Goal: Information Seeking & Learning: Compare options

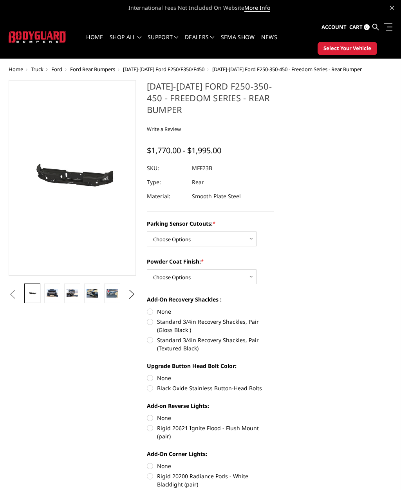
click at [49, 292] on img at bounding box center [52, 292] width 11 height 7
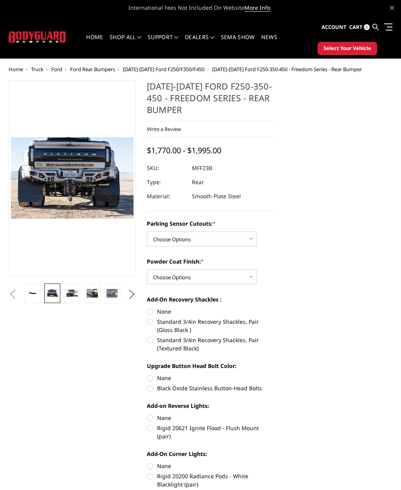
click at [68, 290] on img at bounding box center [72, 292] width 11 height 7
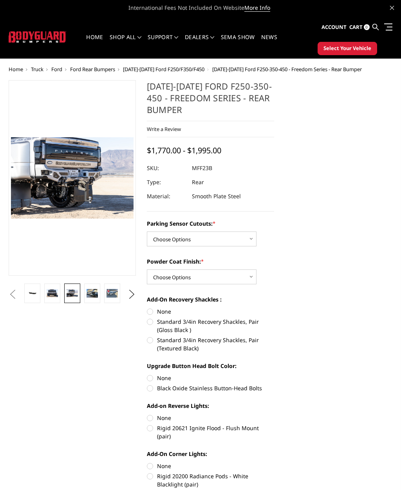
click at [96, 291] on img at bounding box center [91, 293] width 11 height 9
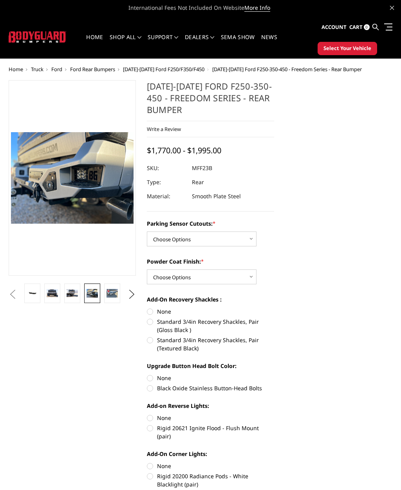
click at [110, 294] on img at bounding box center [111, 293] width 11 height 9
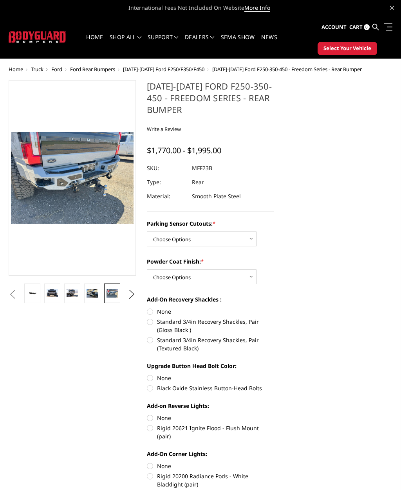
click at [133, 291] on button "Next" at bounding box center [132, 295] width 12 height 12
click at [76, 294] on img at bounding box center [72, 293] width 11 height 9
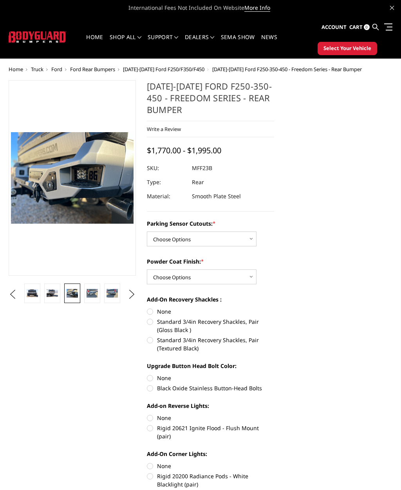
click at [116, 293] on img at bounding box center [111, 293] width 11 height 9
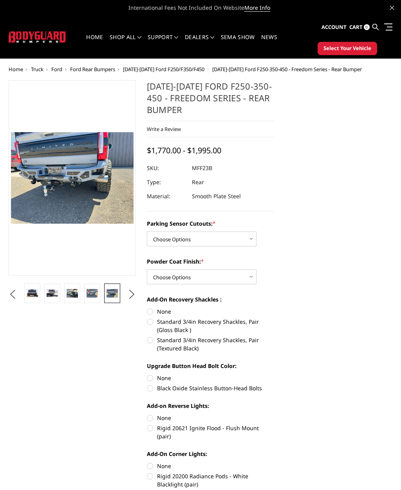
click at [160, 69] on span "[DATE]-[DATE] Ford F250/F350/F450" at bounding box center [163, 69] width 81 height 7
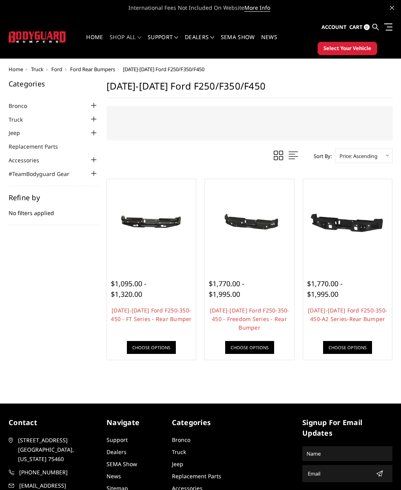
click at [58, 70] on span "Ford" at bounding box center [56, 69] width 11 height 7
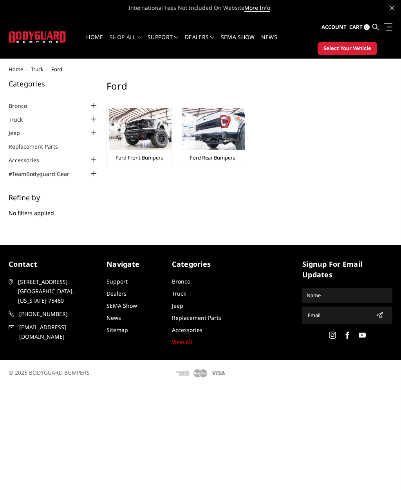
click at [130, 159] on link "Ford Front Bumpers" at bounding box center [138, 157] width 47 height 7
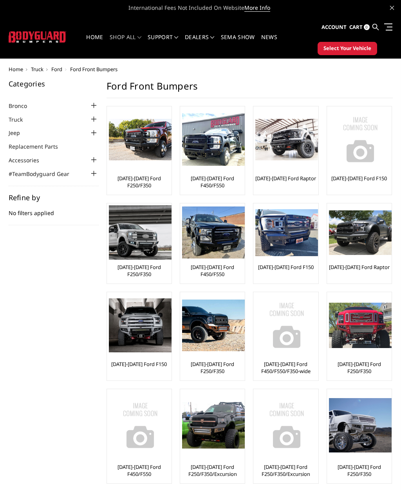
click at [138, 270] on link "[DATE]-[DATE] Ford F250/F350" at bounding box center [139, 271] width 61 height 14
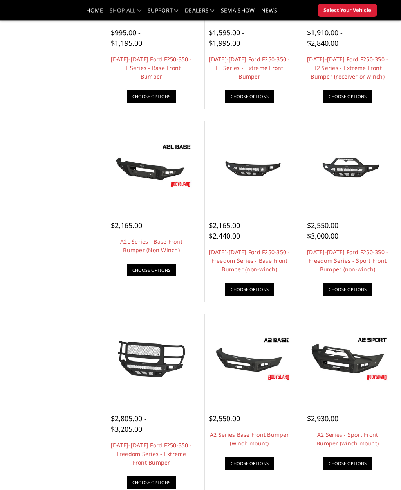
scroll to position [187, 0]
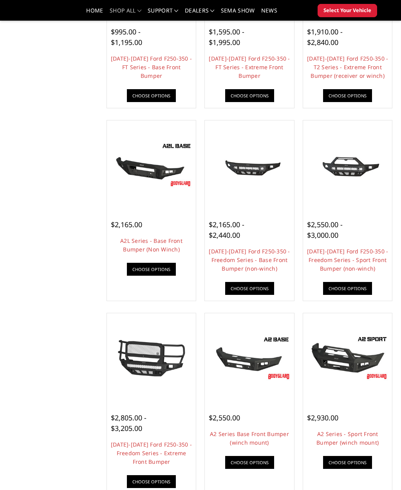
click at [261, 259] on link "[DATE]-[DATE] Ford F250-350 - Freedom Series - Base Front Bumper (non-winch)" at bounding box center [249, 260] width 81 height 25
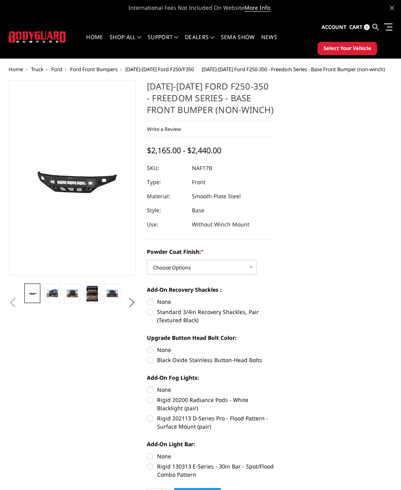
click at [51, 295] on img at bounding box center [52, 292] width 11 height 7
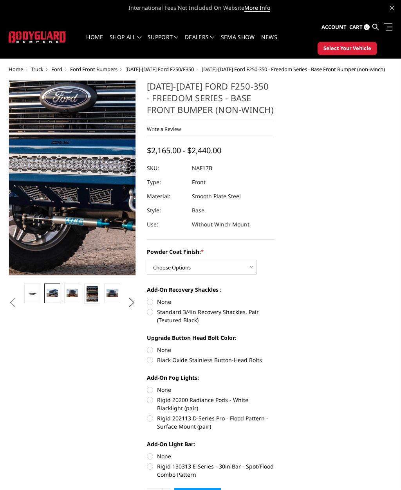
click at [55, 205] on img at bounding box center [122, 159] width 501 height 334
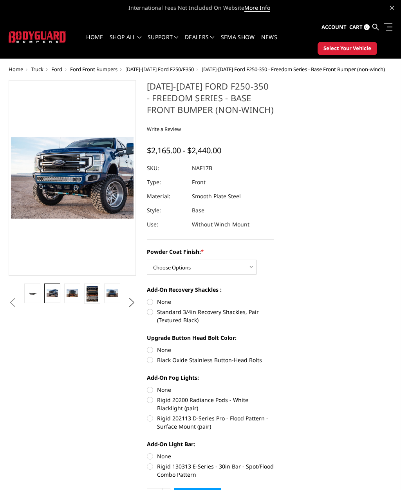
click at [131, 301] on button "Next" at bounding box center [132, 303] width 12 height 12
click at [132, 302] on button "Next" at bounding box center [132, 303] width 12 height 12
click at [131, 306] on button "Next" at bounding box center [132, 303] width 12 height 12
click at [132, 304] on button "Next" at bounding box center [132, 303] width 12 height 12
click at [131, 304] on button "Next" at bounding box center [132, 303] width 12 height 12
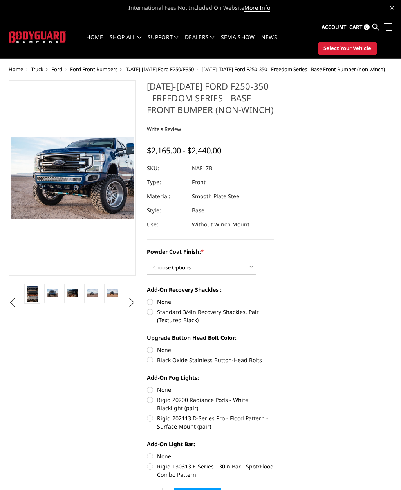
click at [132, 304] on button "Next" at bounding box center [132, 303] width 12 height 12
click at [132, 302] on button "Next" at bounding box center [132, 303] width 12 height 12
click at [132, 304] on button "Next" at bounding box center [132, 303] width 12 height 12
click at [114, 291] on img at bounding box center [111, 293] width 11 height 13
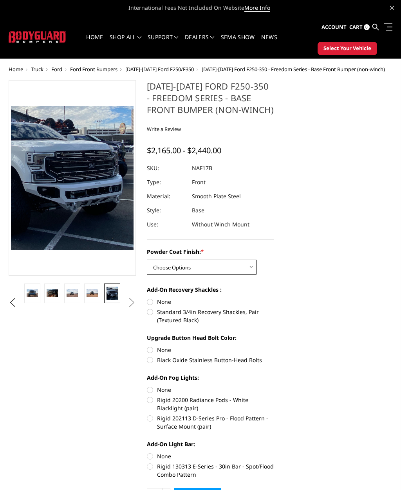
click at [245, 271] on select "Choose Options Bare Metal Texture Black Powder Coat" at bounding box center [202, 267] width 110 height 15
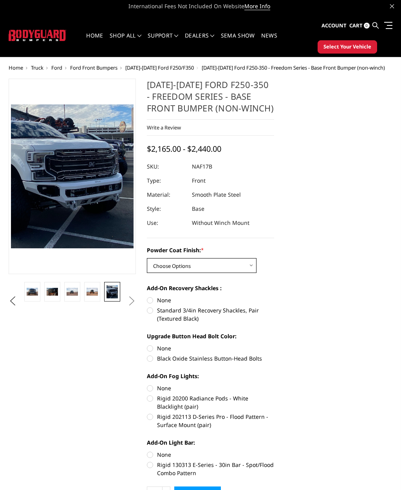
scroll to position [1, 0]
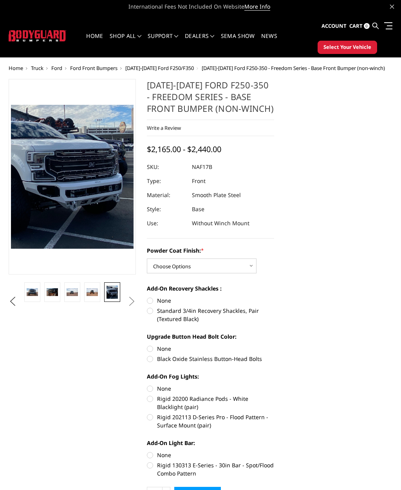
click at [94, 291] on img at bounding box center [91, 292] width 11 height 7
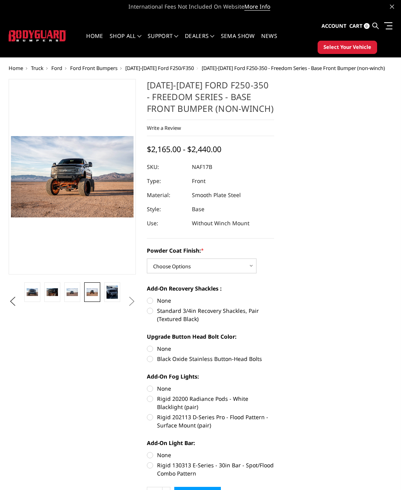
click at [72, 288] on img at bounding box center [72, 291] width 11 height 7
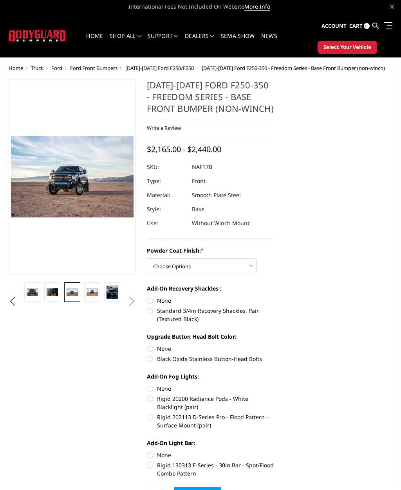
click at [52, 288] on img at bounding box center [52, 291] width 11 height 7
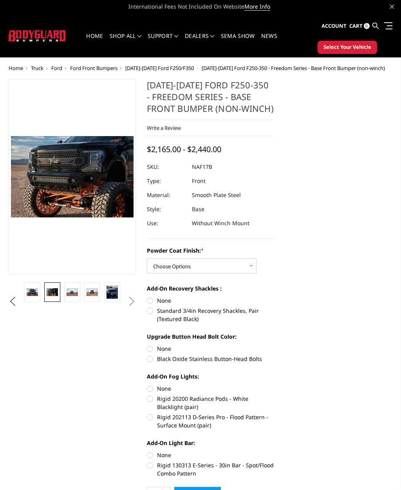
click at [37, 288] on link at bounding box center [32, 292] width 16 height 20
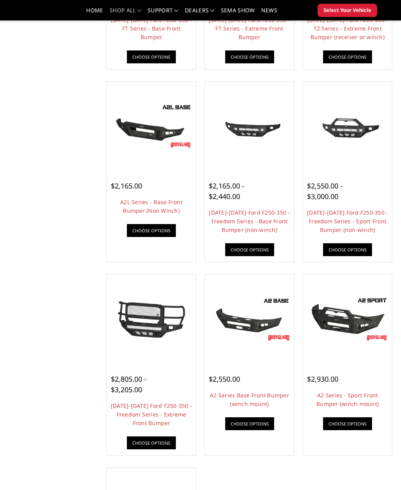
scroll to position [225, 0]
click at [358, 225] on link "[DATE]-[DATE] Ford F250-350 - Freedom Series - Sport Front Bumper (non-winch)" at bounding box center [347, 221] width 81 height 25
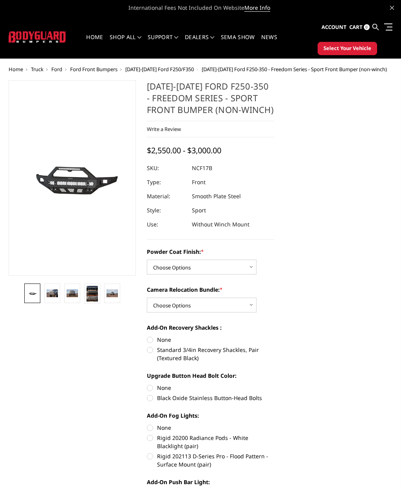
click at [54, 294] on img at bounding box center [52, 292] width 11 height 7
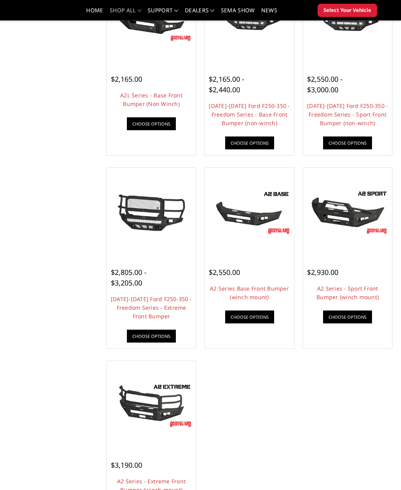
scroll to position [332, 0]
click at [256, 291] on link "A2 Series Base Front Bumper (winch mount)" at bounding box center [249, 293] width 79 height 16
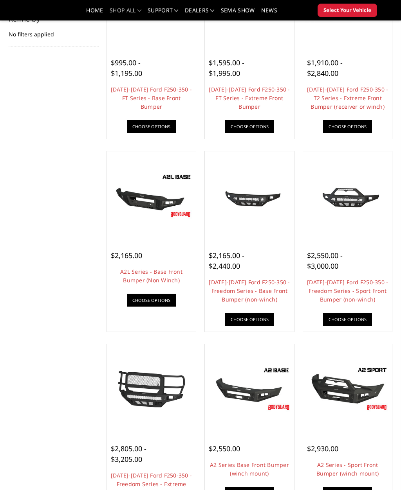
scroll to position [156, 0]
click at [135, 279] on link "A2L Series - Base Front Bumper (Non Winch)" at bounding box center [151, 276] width 62 height 16
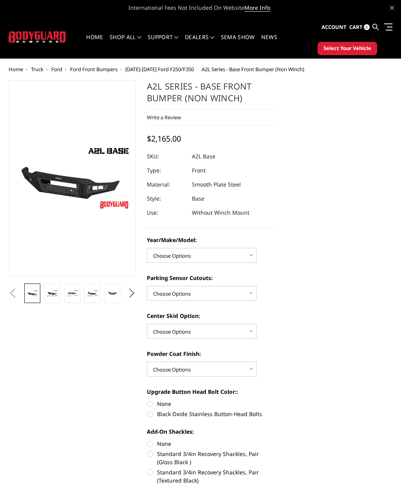
click at [133, 296] on button "Next" at bounding box center [132, 294] width 12 height 12
click at [114, 294] on img at bounding box center [111, 292] width 11 height 7
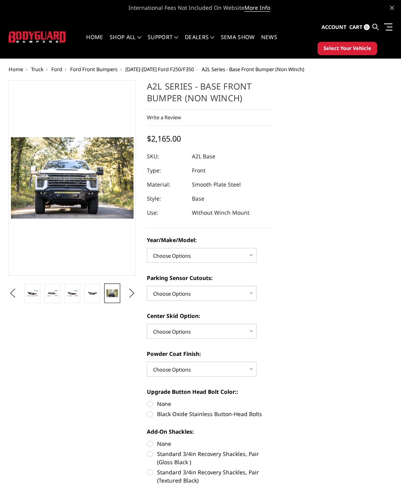
click at [133, 292] on button "Next" at bounding box center [132, 294] width 12 height 12
click at [117, 293] on img at bounding box center [111, 292] width 11 height 7
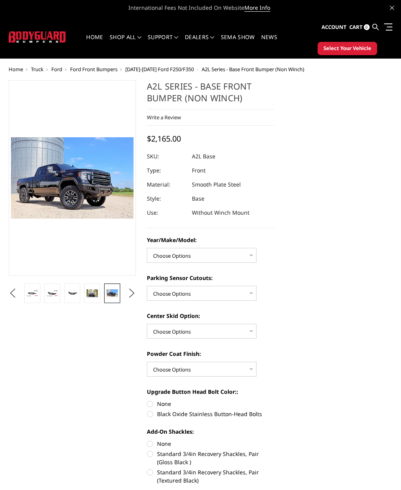
click at [136, 294] on button "Next" at bounding box center [132, 294] width 12 height 12
click at [114, 290] on img at bounding box center [111, 293] width 11 height 7
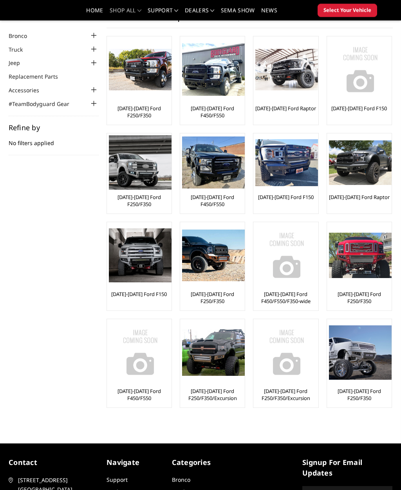
scroll to position [47, 0]
click at [135, 199] on link "[DATE]-[DATE] Ford F250/F350" at bounding box center [139, 201] width 61 height 14
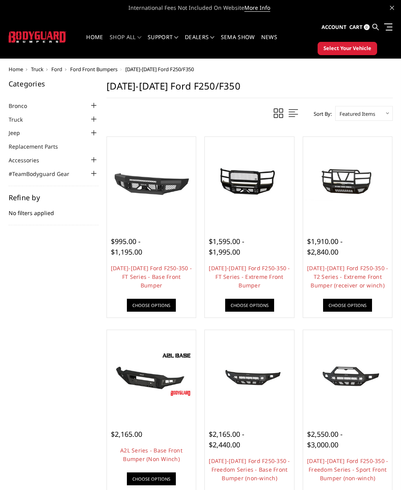
click at [60, 71] on span "Ford" at bounding box center [56, 69] width 11 height 7
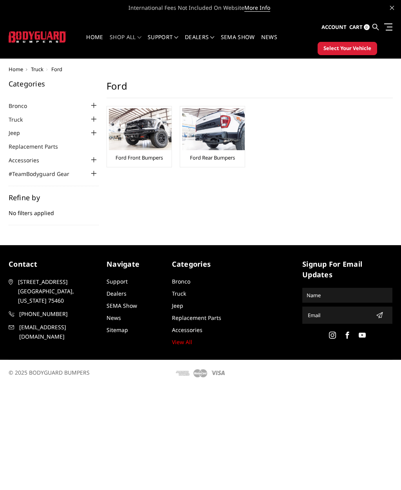
click at [235, 138] on img at bounding box center [213, 129] width 63 height 42
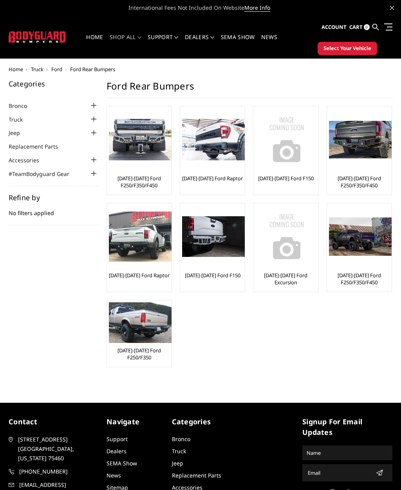
click at [352, 135] on img at bounding box center [360, 140] width 63 height 38
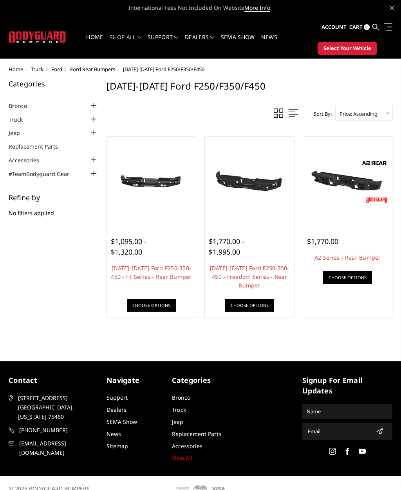
click at [122, 250] on span "$1,095.00 - $1,320.00" at bounding box center [129, 247] width 36 height 20
click at [165, 303] on link "Choose Options" at bounding box center [151, 305] width 49 height 13
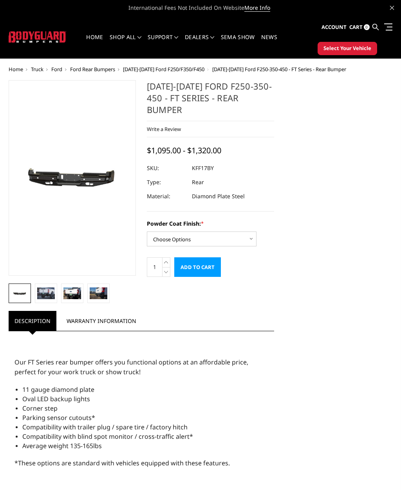
click at [48, 296] on img at bounding box center [46, 294] width 18 height 12
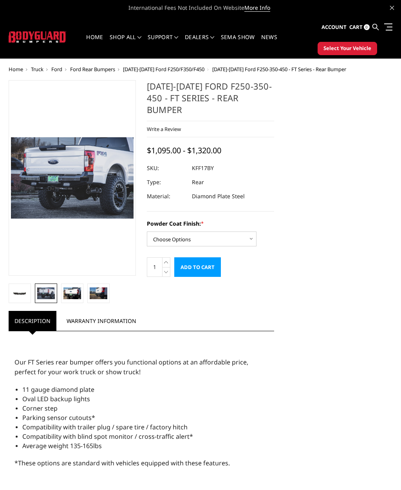
click at [68, 289] on img at bounding box center [72, 294] width 18 height 12
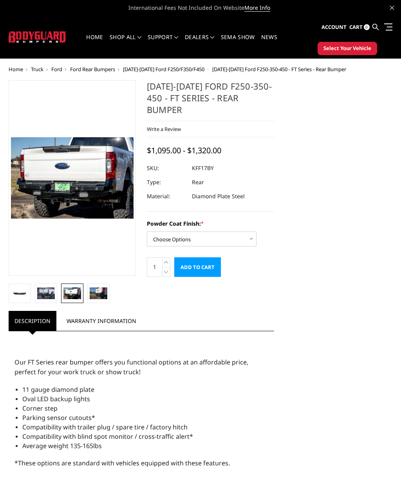
click at [99, 289] on img at bounding box center [99, 294] width 18 height 12
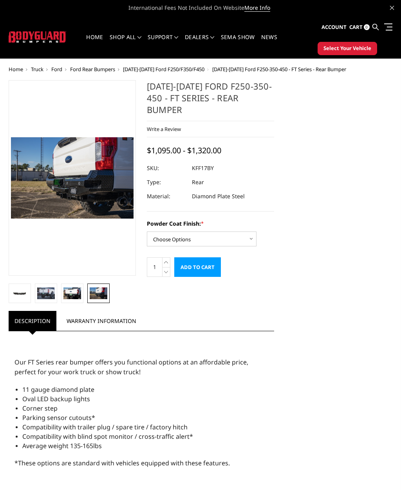
click at [14, 295] on img at bounding box center [20, 293] width 18 height 8
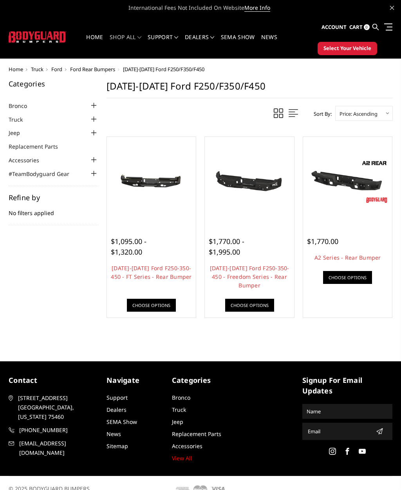
click at [327, 240] on span "$1,770.00" at bounding box center [322, 241] width 31 height 9
click at [367, 258] on link "A2 Series - Rear Bumper" at bounding box center [347, 257] width 67 height 7
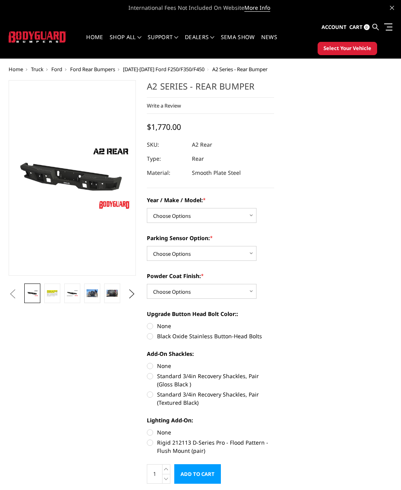
click at [93, 294] on img at bounding box center [91, 292] width 11 height 7
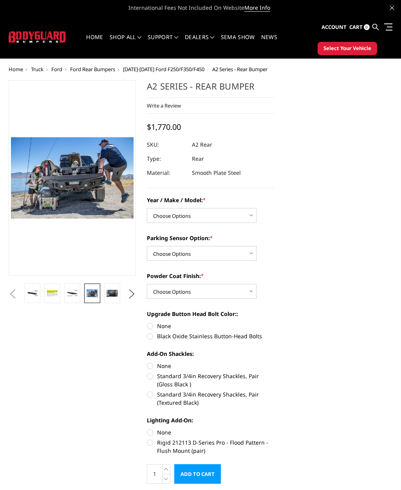
click at [132, 293] on button "Next" at bounding box center [132, 294] width 12 height 12
click at [92, 293] on img at bounding box center [91, 293] width 11 height 7
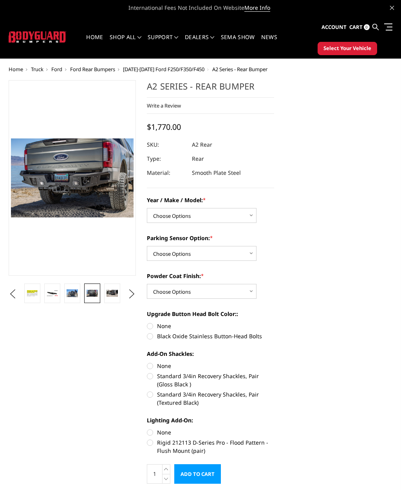
click at [115, 294] on img at bounding box center [111, 293] width 11 height 7
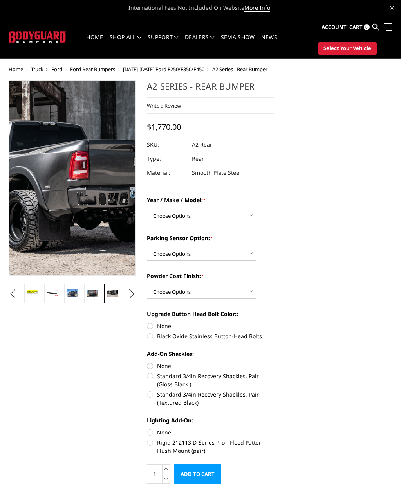
click at [79, 186] on img at bounding box center [51, 173] width 501 height 325
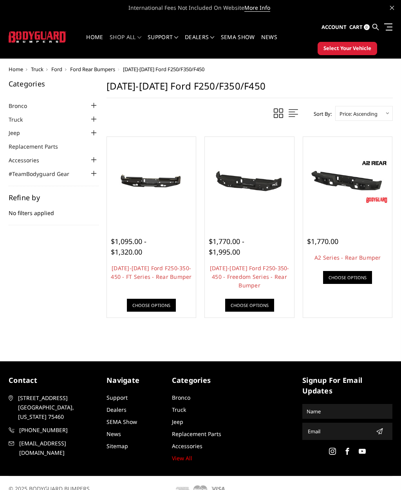
click at [261, 301] on link "Choose Options" at bounding box center [249, 305] width 49 height 13
